Goal: Task Accomplishment & Management: Complete application form

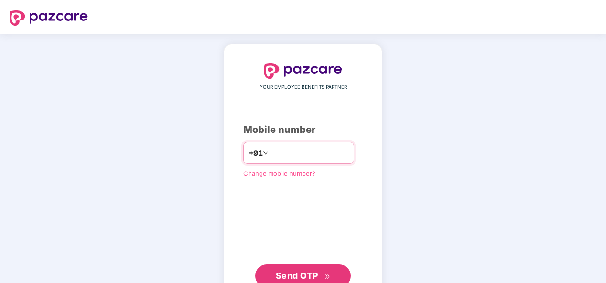
click at [294, 155] on input "number" at bounding box center [310, 153] width 78 height 15
click at [271, 152] on input "**********" at bounding box center [310, 153] width 78 height 15
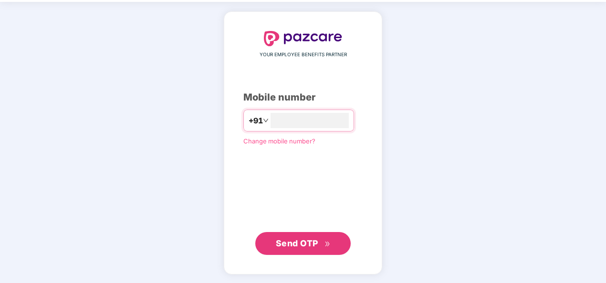
type input "**********"
click at [302, 241] on span "Send OTP" at bounding box center [297, 244] width 42 height 10
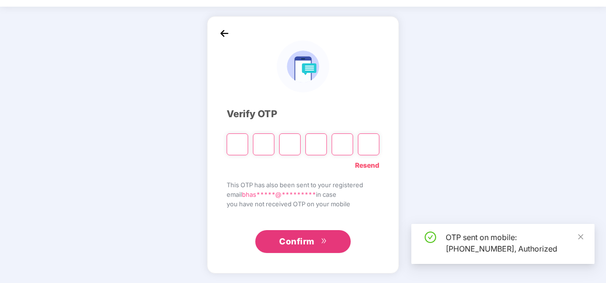
scroll to position [28, 0]
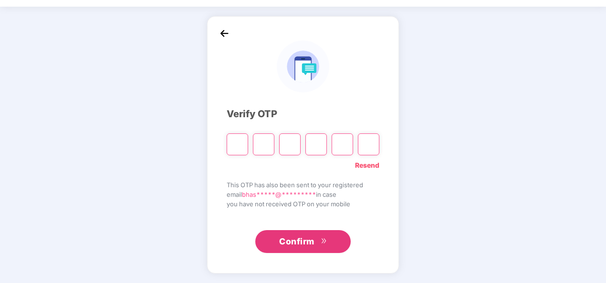
click at [236, 147] on input "Please enter verification code. Digit 1" at bounding box center [237, 145] width 21 height 22
type input "*"
click at [244, 142] on input "*" at bounding box center [237, 145] width 21 height 22
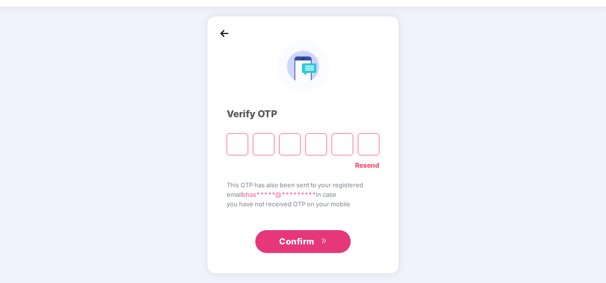
type input "*"
click at [244, 139] on input "*" at bounding box center [237, 145] width 21 height 22
click at [244, 140] on input "*" at bounding box center [237, 145] width 21 height 22
type input "*"
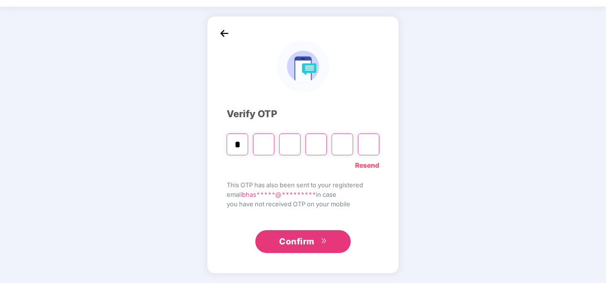
click at [265, 143] on input "Digit 2" at bounding box center [263, 145] width 21 height 22
type input "*"
click at [293, 146] on input "Digit 3" at bounding box center [289, 145] width 21 height 22
type input "*"
click at [321, 145] on input "Digit 4" at bounding box center [315, 145] width 21 height 22
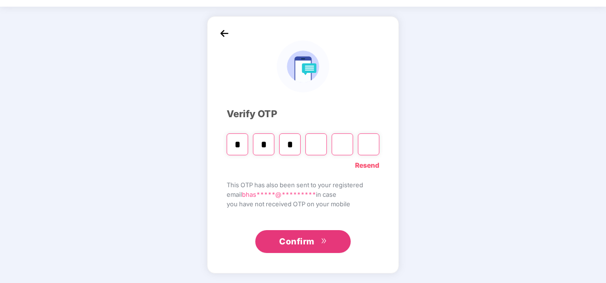
type input "*"
click at [343, 143] on input "Digit 5" at bounding box center [342, 145] width 21 height 22
click at [344, 143] on input "Digit 5" at bounding box center [342, 145] width 21 height 22
type input "*"
click at [370, 143] on input "Digit 6" at bounding box center [368, 145] width 21 height 22
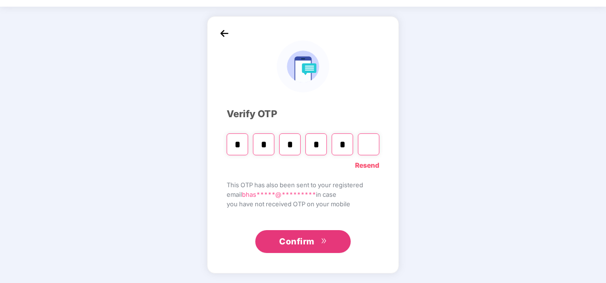
click at [367, 144] on input "Digit 6" at bounding box center [368, 145] width 21 height 22
type input "*"
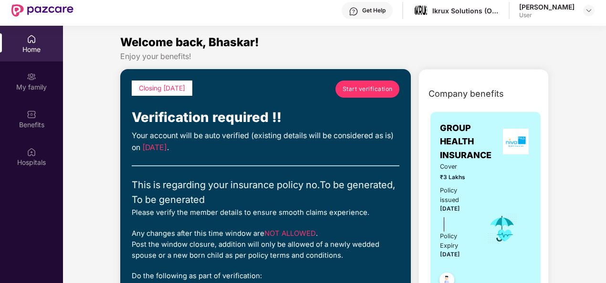
click at [353, 85] on span "Start verification" at bounding box center [368, 88] width 50 height 9
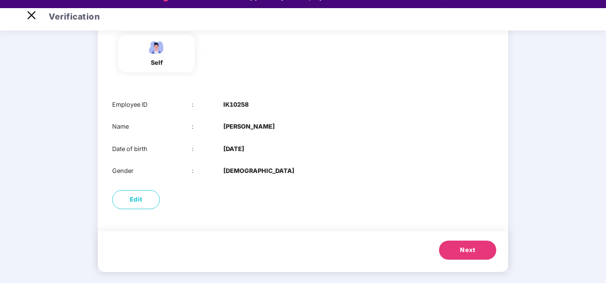
scroll to position [23, 0]
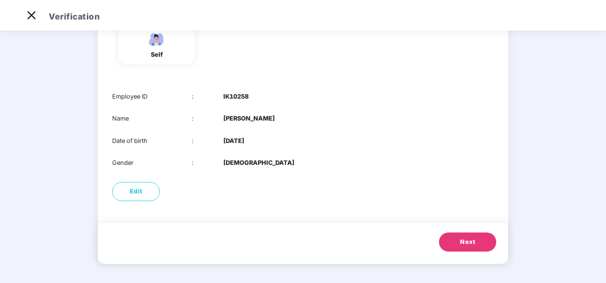
click at [459, 249] on button "Next" at bounding box center [467, 242] width 57 height 19
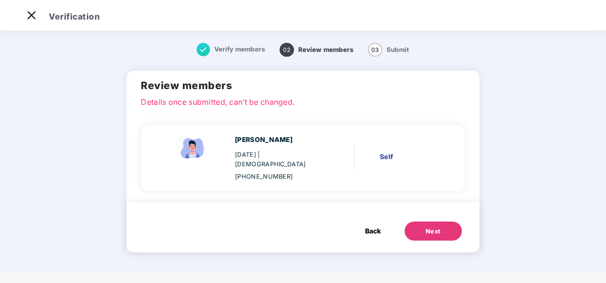
click at [455, 236] on button "Next" at bounding box center [433, 231] width 57 height 19
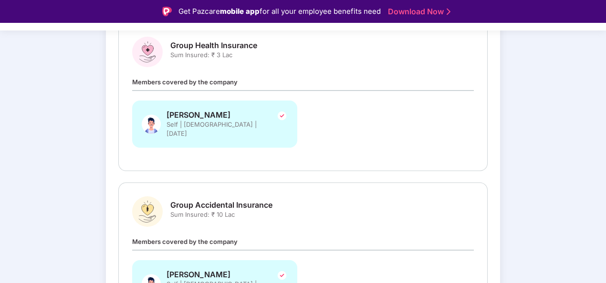
scroll to position [224, 0]
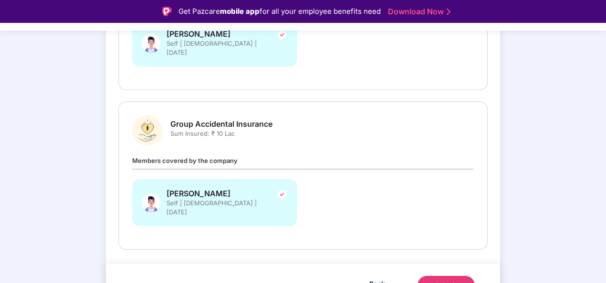
click at [435, 281] on div "Submit" at bounding box center [446, 286] width 23 height 10
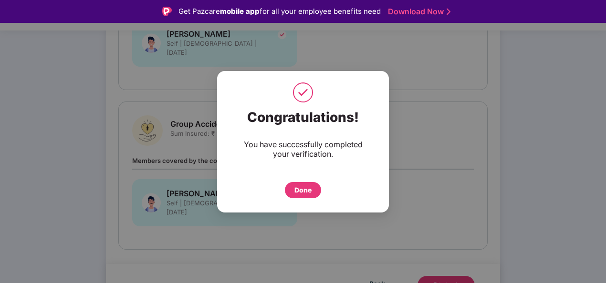
click at [303, 193] on div "Done" at bounding box center [302, 190] width 17 height 10
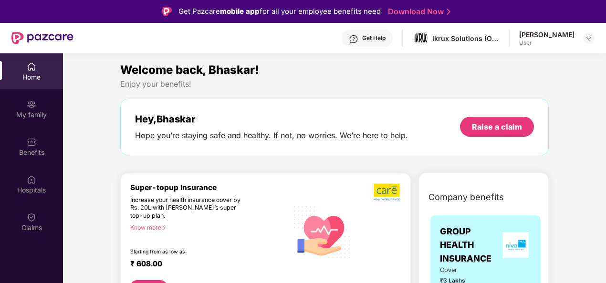
click at [583, 41] on div "Bhaskar Ramrao Deosarkar User" at bounding box center [556, 38] width 75 height 17
click at [588, 41] on img at bounding box center [589, 38] width 8 height 8
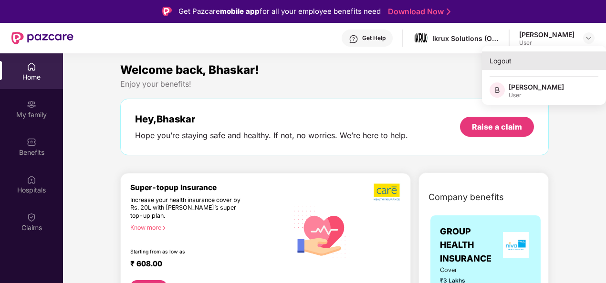
click at [495, 63] on div "Logout" at bounding box center [544, 61] width 124 height 19
